Goal: Task Accomplishment & Management: Complete application form

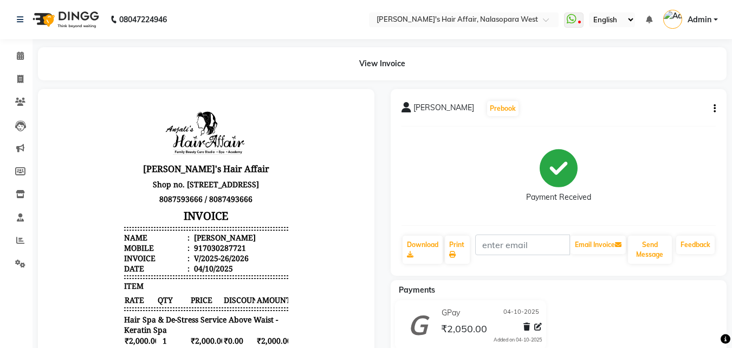
click at [0, 76] on li "Invoice" at bounding box center [16, 79] width 33 height 23
click at [19, 73] on span at bounding box center [20, 79] width 19 height 12
select select "6172"
select select "service"
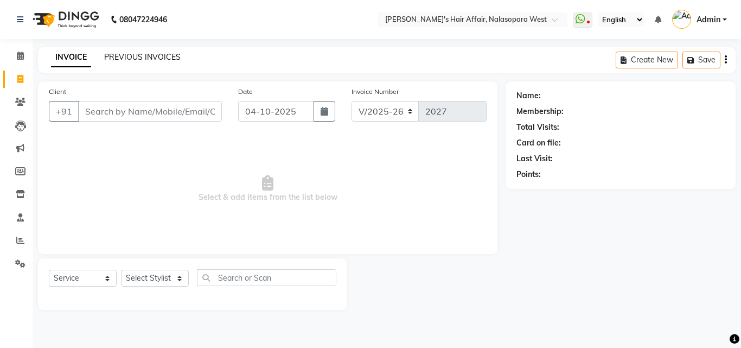
click at [147, 57] on link "PREVIOUS INVOICES" at bounding box center [142, 57] width 76 height 10
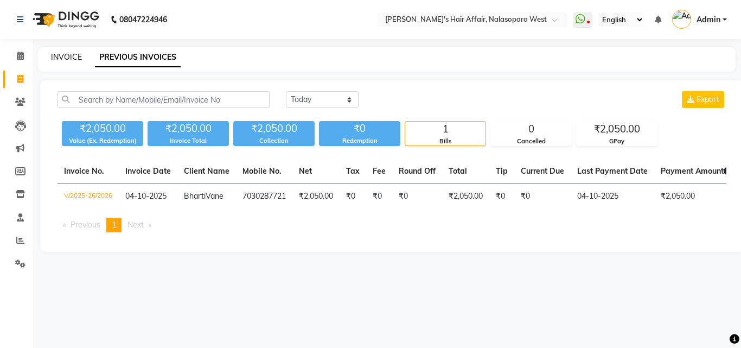
click at [62, 56] on link "INVOICE" at bounding box center [66, 57] width 31 height 10
select select "service"
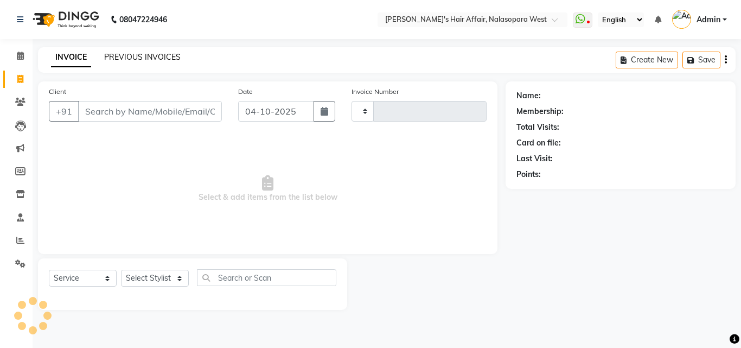
type input "2027"
select select "6172"
click at [151, 113] on input "Client" at bounding box center [150, 111] width 144 height 21
click at [117, 112] on input "Client" at bounding box center [150, 111] width 144 height 21
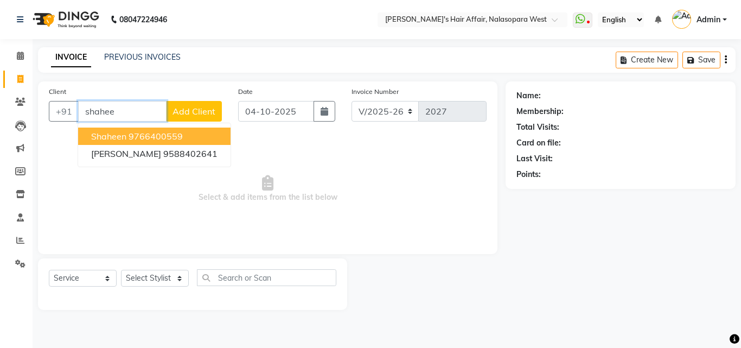
click at [155, 140] on ngb-highlight "9766400559" at bounding box center [155, 136] width 54 height 11
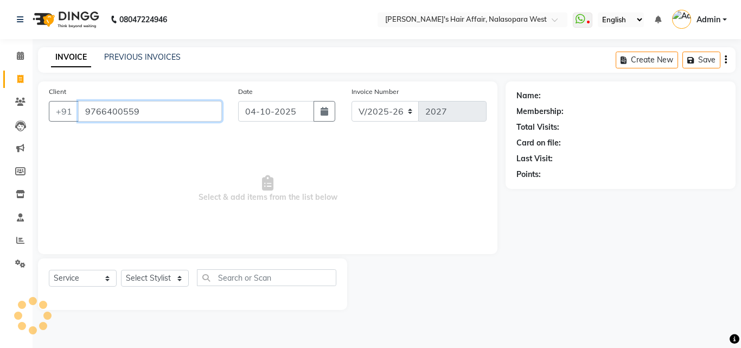
type input "9766400559"
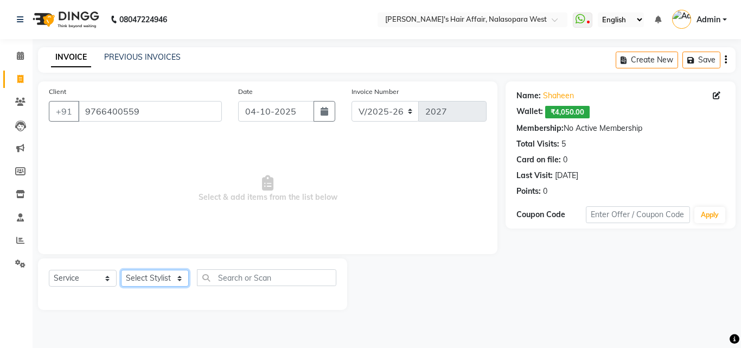
click at [168, 274] on select "Select Stylist [PERSON_NAME] [PERSON_NAME] Hair Affair Laksh [PERSON_NAME] [PER…" at bounding box center [155, 277] width 68 height 17
select select "86314"
click at [121, 269] on select "Select Stylist [PERSON_NAME] [PERSON_NAME] Hair Affair Laksh [PERSON_NAME] [PER…" at bounding box center [155, 277] width 68 height 17
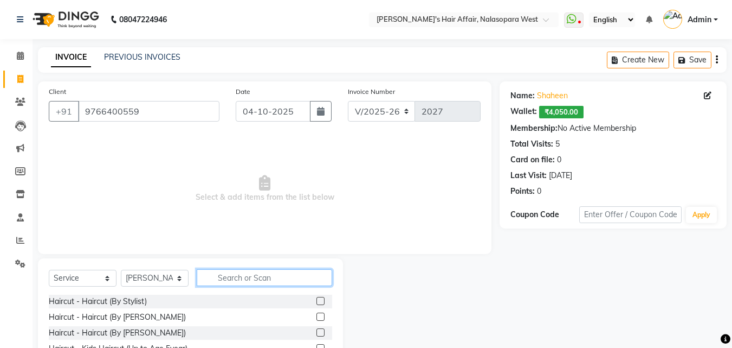
click at [262, 274] on input "text" at bounding box center [265, 277] width 136 height 17
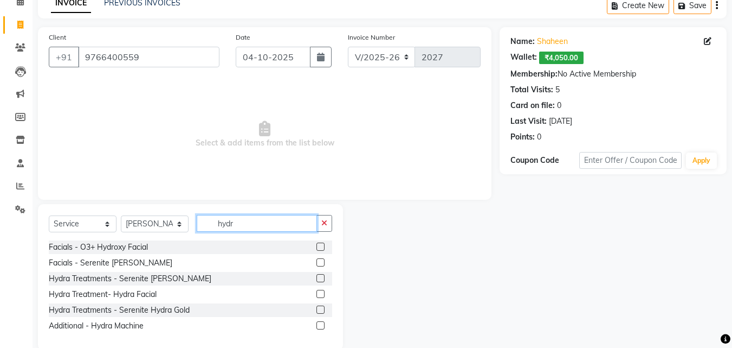
scroll to position [73, 0]
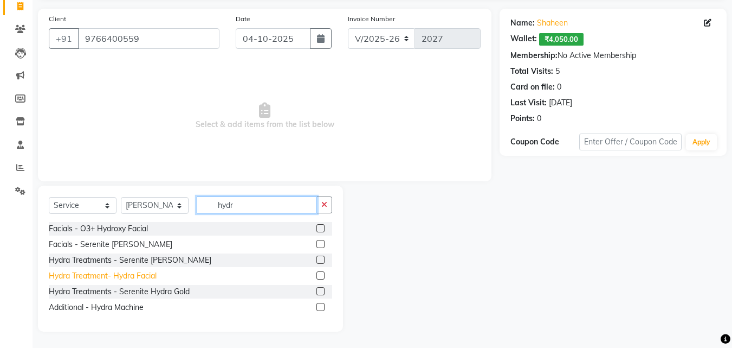
type input "hydr"
click at [152, 276] on div "Hydra Treatment- Hydra Facial" at bounding box center [103, 275] width 108 height 11
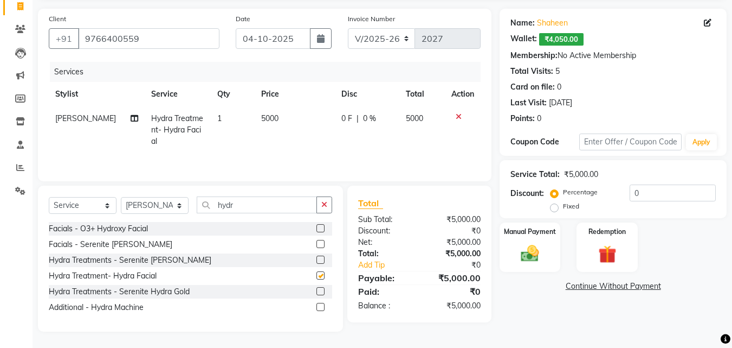
checkbox input "false"
click at [271, 109] on td "5000" at bounding box center [295, 129] width 80 height 47
select select "86314"
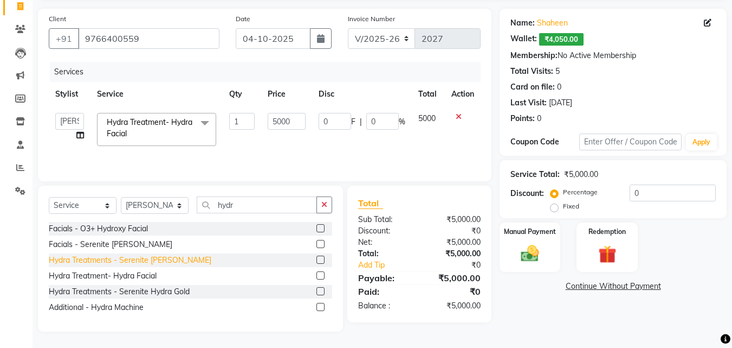
click at [145, 259] on div "Hydra Treatments - Serenite [PERSON_NAME]" at bounding box center [130, 259] width 163 height 11
checkbox input "false"
